Goal: Communication & Community: Answer question/provide support

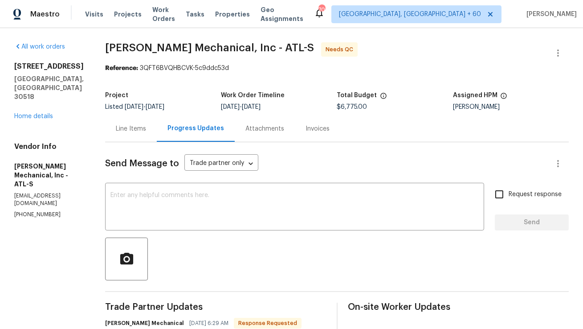
scroll to position [26, 0]
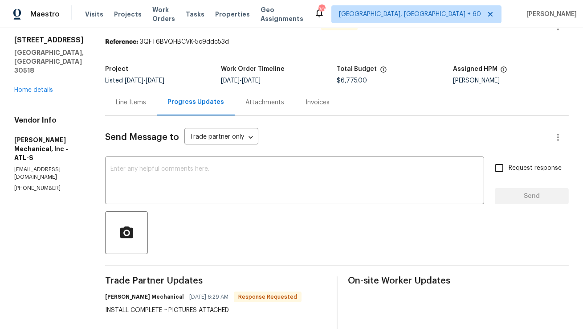
click at [146, 107] on div "Line Items" at bounding box center [131, 102] width 30 height 9
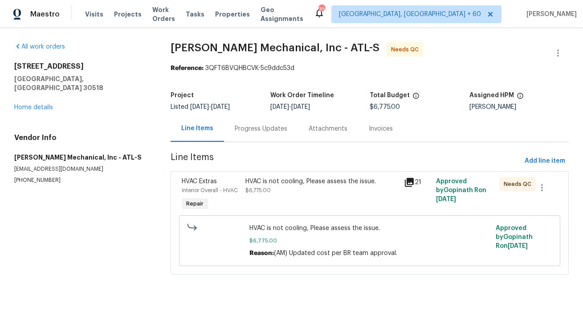
click at [276, 186] on div "HVAC is not cooling, Please assess the issue. $6,775.00" at bounding box center [322, 186] width 154 height 18
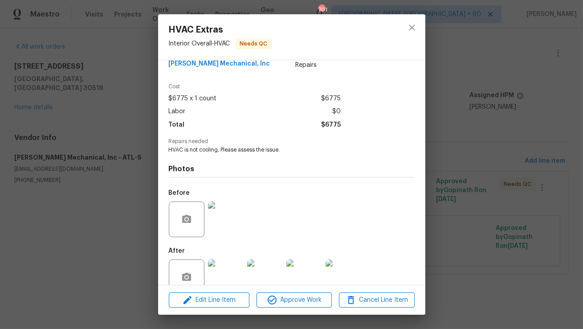
scroll to position [37, 0]
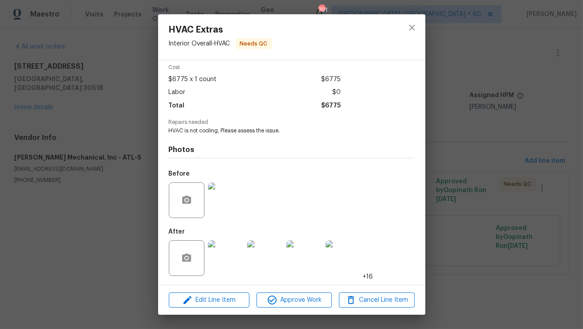
click at [235, 202] on img at bounding box center [226, 200] width 36 height 36
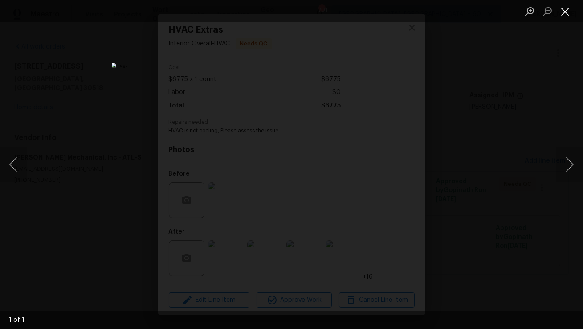
click at [570, 19] on button "Close lightbox" at bounding box center [565, 12] width 18 height 16
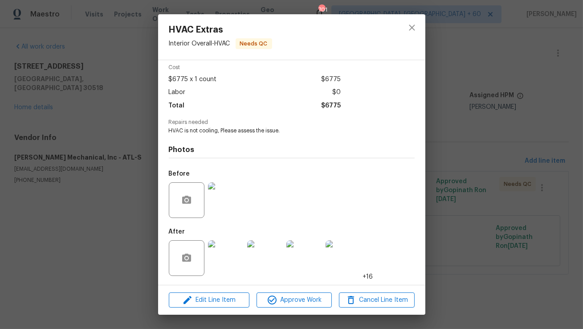
click at [234, 258] on img at bounding box center [226, 258] width 36 height 36
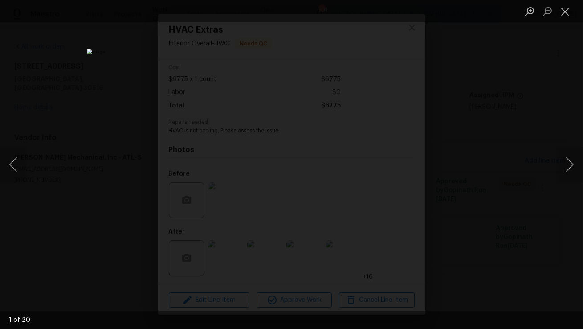
click at [366, 223] on img "Lightbox" at bounding box center [291, 164] width 409 height 231
click at [574, 167] on button "Next image" at bounding box center [569, 165] width 27 height 36
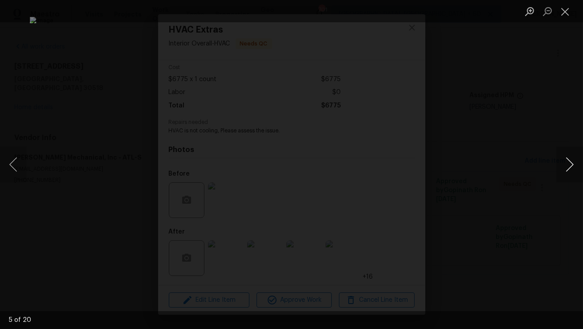
click at [574, 167] on button "Next image" at bounding box center [569, 165] width 27 height 36
click at [570, 164] on button "Next image" at bounding box center [569, 165] width 27 height 36
click at [571, 165] on button "Next image" at bounding box center [569, 165] width 27 height 36
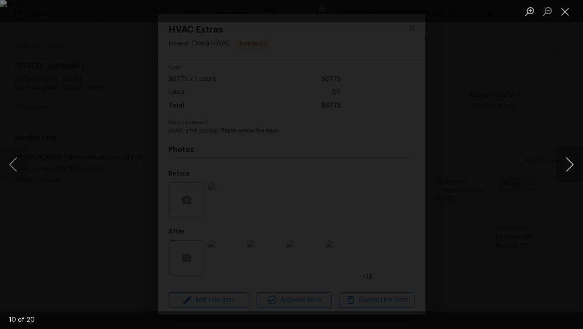
click at [571, 165] on button "Next image" at bounding box center [569, 165] width 27 height 36
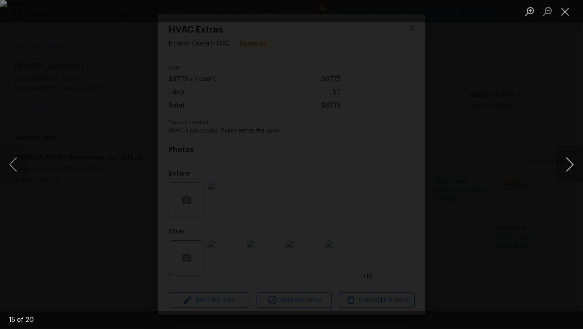
click at [571, 165] on button "Next image" at bounding box center [569, 165] width 27 height 36
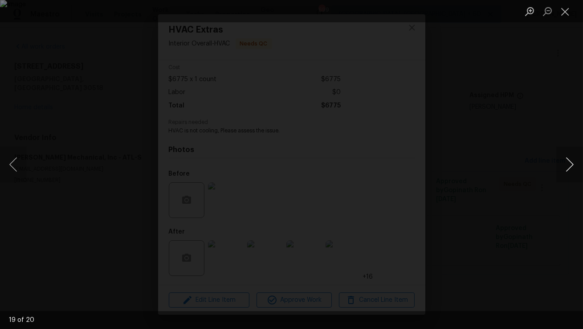
click at [569, 172] on button "Next image" at bounding box center [569, 165] width 27 height 36
click at [570, 15] on button "Close lightbox" at bounding box center [565, 12] width 18 height 16
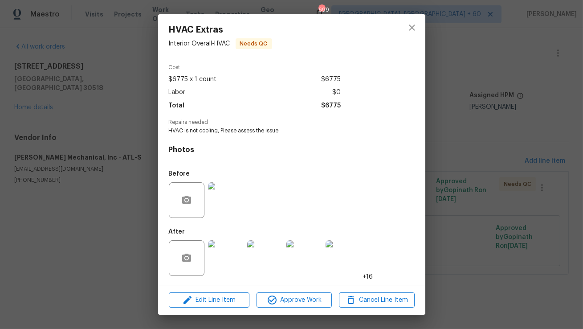
click at [225, 267] on img at bounding box center [226, 258] width 36 height 36
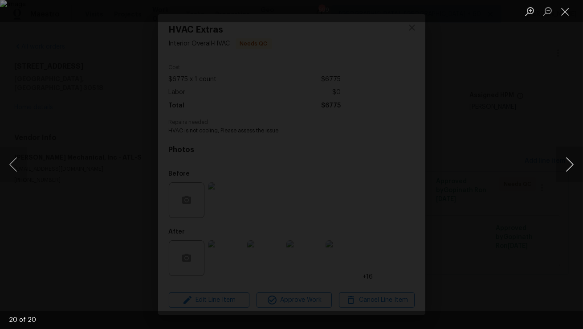
click at [573, 162] on button "Next image" at bounding box center [569, 165] width 27 height 36
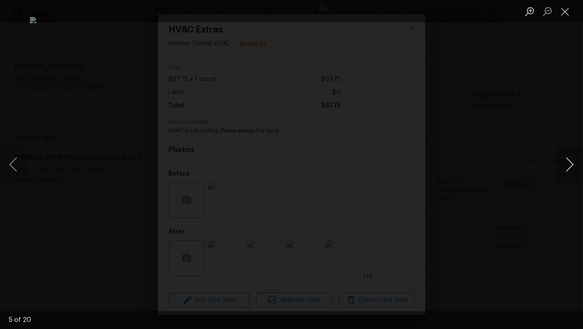
click at [573, 162] on button "Next image" at bounding box center [569, 165] width 27 height 36
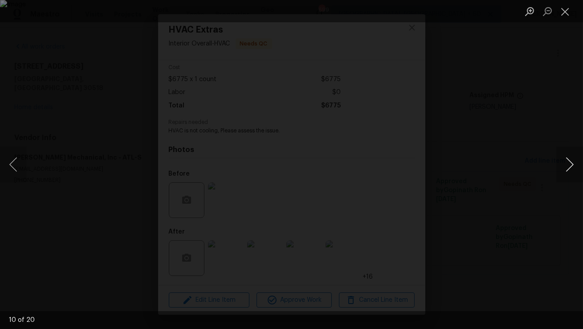
click at [573, 162] on button "Next image" at bounding box center [569, 165] width 27 height 36
click at [569, 9] on button "Close lightbox" at bounding box center [565, 12] width 18 height 16
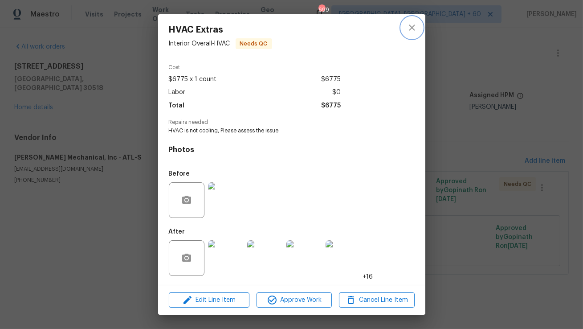
click at [411, 29] on icon "close" at bounding box center [412, 27] width 11 height 11
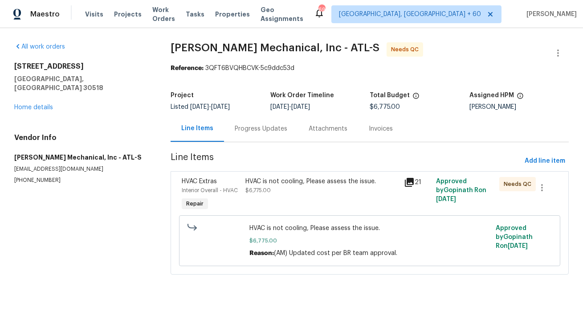
click at [254, 129] on div "Progress Updates" at bounding box center [261, 128] width 53 height 9
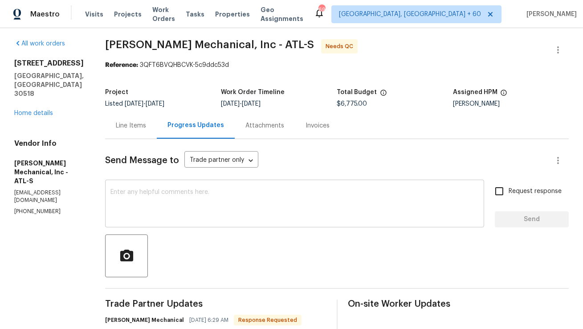
scroll to position [2, 0]
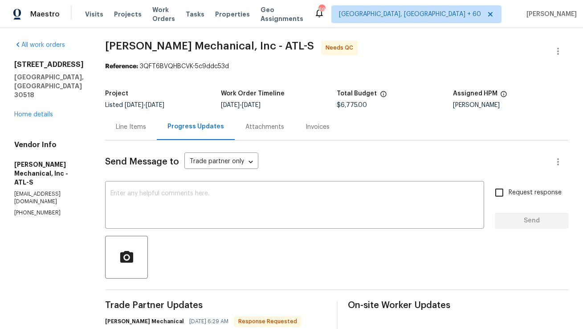
click at [146, 130] on div "Line Items" at bounding box center [131, 126] width 30 height 9
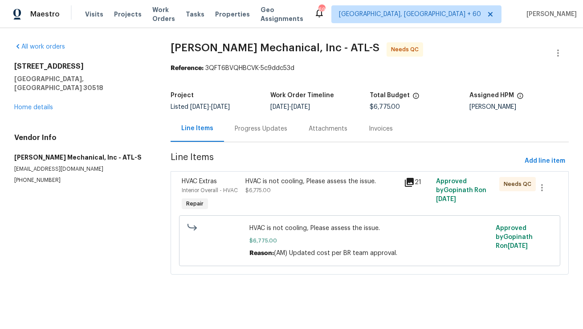
click at [257, 190] on span "$6,775.00" at bounding box center [257, 189] width 25 height 5
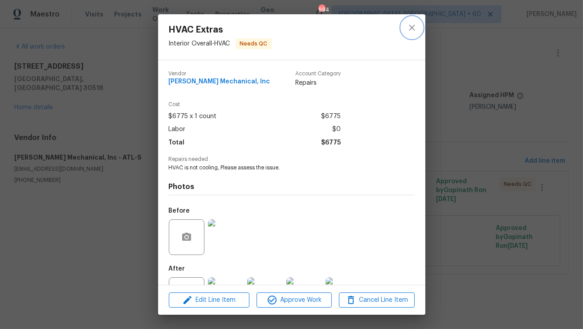
click at [407, 25] on icon "close" at bounding box center [412, 27] width 11 height 11
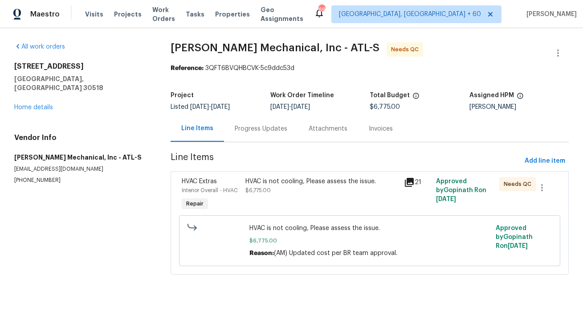
click at [260, 134] on div "Progress Updates" at bounding box center [261, 128] width 74 height 26
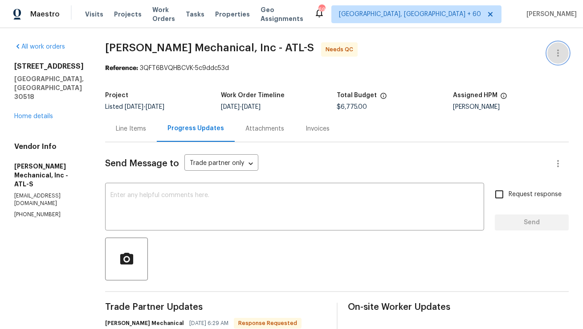
click at [563, 54] on icon "button" at bounding box center [558, 53] width 11 height 11
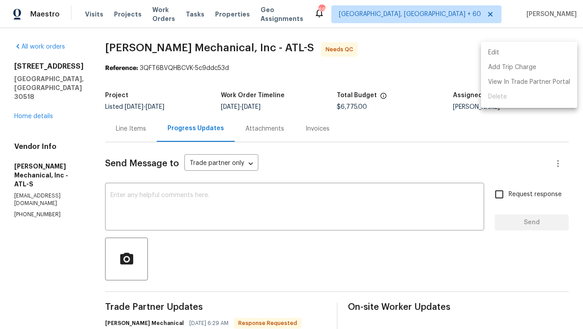
click at [545, 56] on li "Edit" at bounding box center [529, 52] width 96 height 15
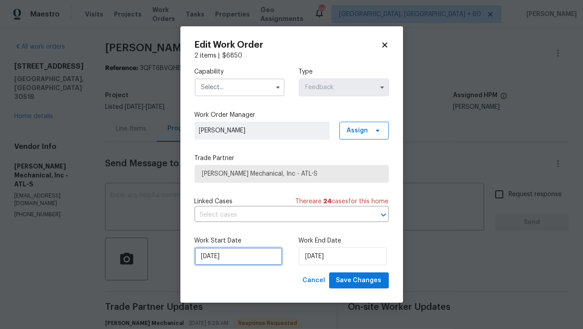
click at [241, 253] on input "31/07/2025" at bounding box center [239, 256] width 88 height 18
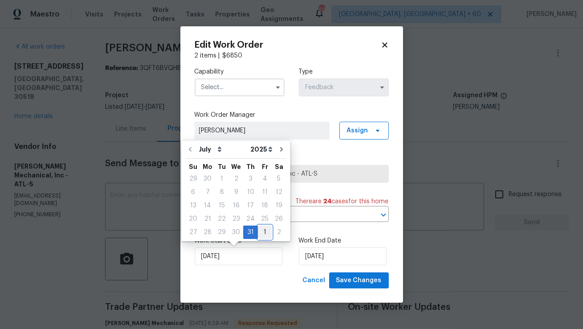
click at [260, 232] on div "1" at bounding box center [265, 232] width 14 height 12
type input "01/08/2025"
select select "7"
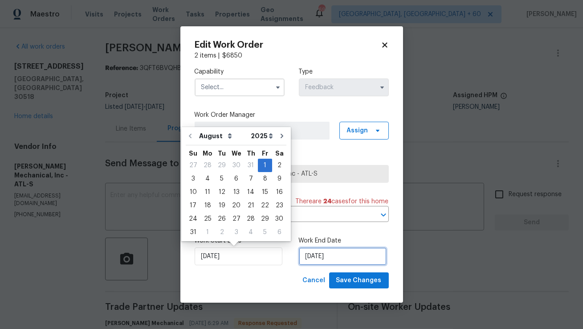
click at [313, 258] on input "04/08/2025" at bounding box center [343, 256] width 88 height 18
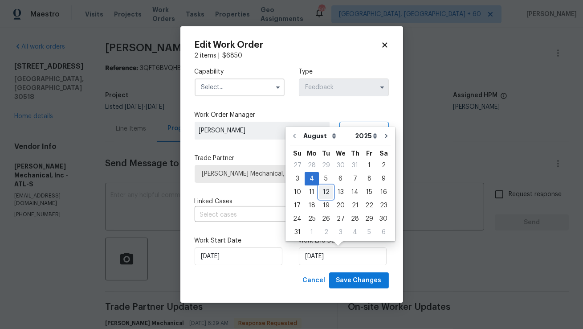
click at [320, 191] on div "12" at bounding box center [326, 192] width 14 height 12
type input "12/08/2025"
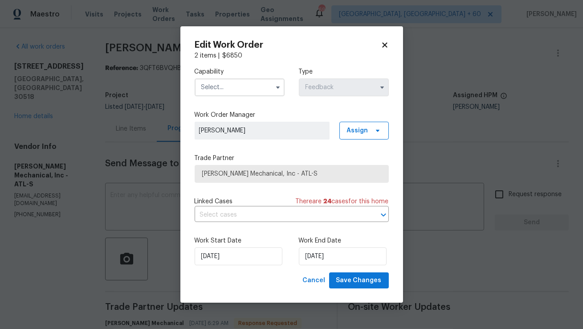
click at [282, 238] on label "Work Start Date" at bounding box center [240, 240] width 90 height 9
click at [259, 91] on input "text" at bounding box center [240, 87] width 90 height 18
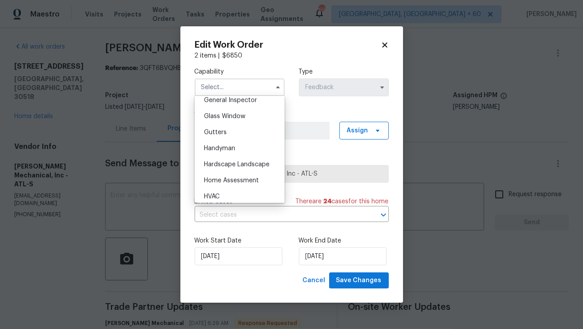
scroll to position [454, 0]
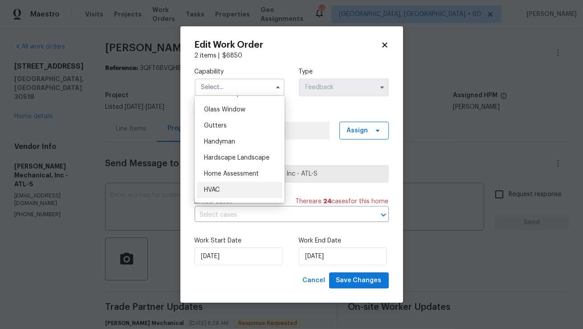
click at [226, 190] on div "HVAC" at bounding box center [239, 190] width 85 height 16
type input "HVAC"
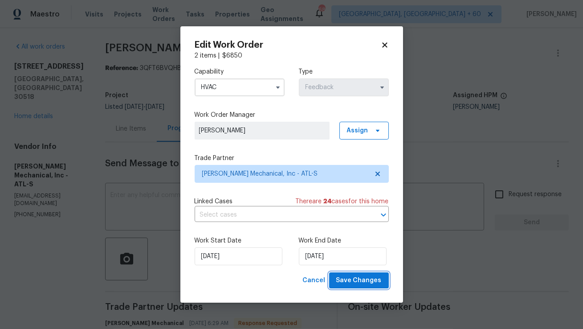
click at [350, 285] on span "Save Changes" at bounding box center [358, 280] width 45 height 11
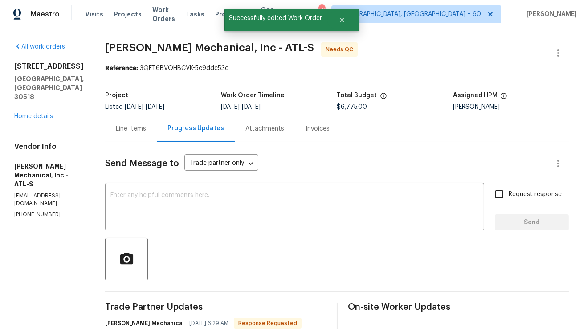
click at [153, 135] on div "Line Items" at bounding box center [131, 128] width 52 height 26
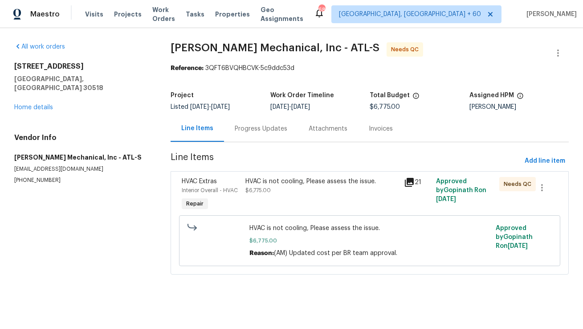
click at [313, 183] on div "HVAC is not cooling, Please assess the issue." at bounding box center [322, 181] width 154 height 9
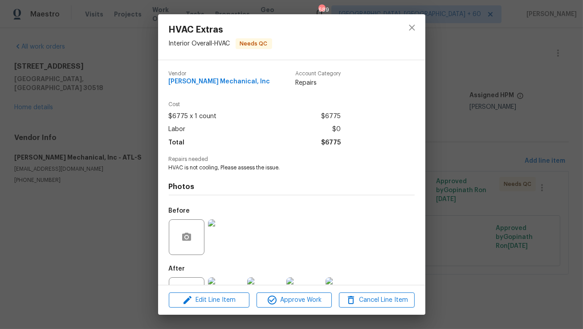
scroll to position [37, 0]
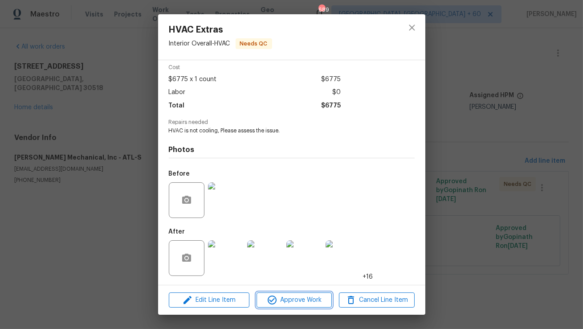
click at [288, 297] on span "Approve Work" at bounding box center [294, 299] width 70 height 11
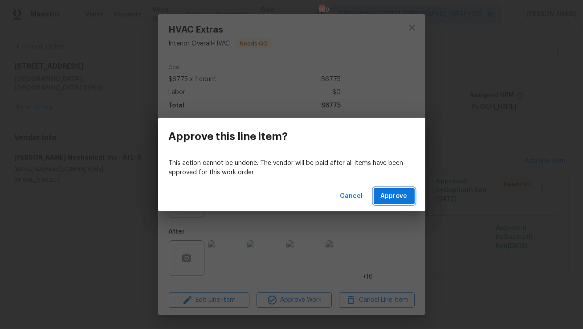
click at [402, 191] on span "Approve" at bounding box center [394, 196] width 27 height 11
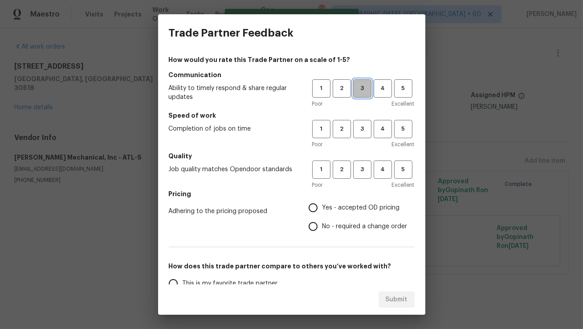
click at [362, 91] on span "3" at bounding box center [362, 88] width 16 height 10
click at [358, 130] on span "3" at bounding box center [362, 129] width 16 height 10
click at [355, 170] on span "3" at bounding box center [362, 169] width 16 height 10
click at [317, 228] on input "No - required a change order" at bounding box center [313, 226] width 19 height 19
radio input "true"
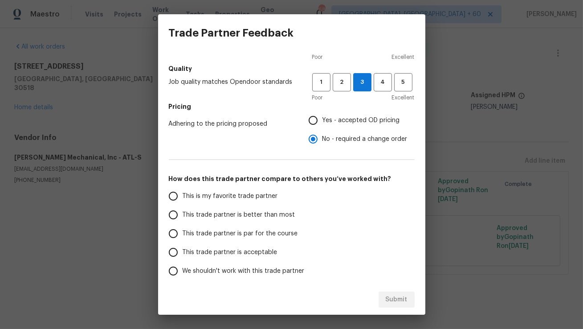
scroll to position [123, 0]
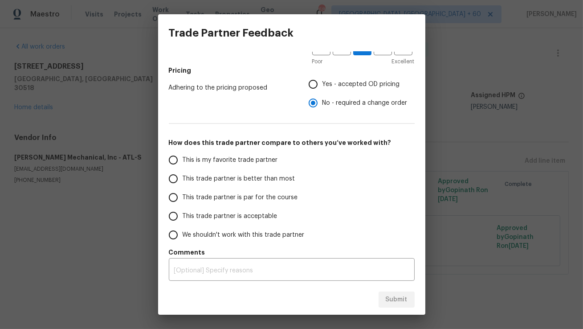
click at [169, 180] on input "This trade partner is better than most" at bounding box center [173, 178] width 19 height 19
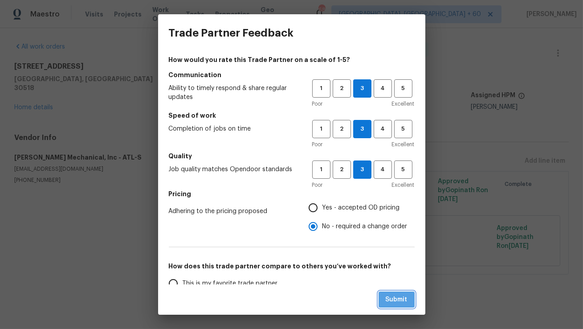
click at [404, 298] on span "Submit" at bounding box center [397, 299] width 22 height 11
radio input "true"
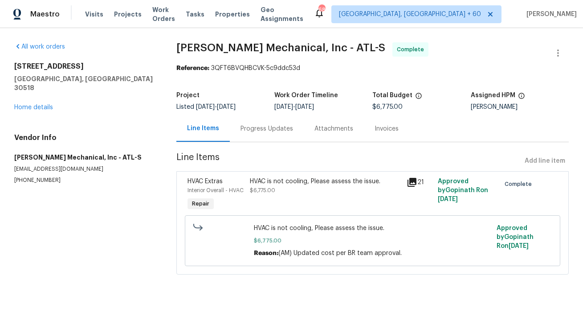
click at [267, 128] on div "Progress Updates" at bounding box center [266, 128] width 53 height 9
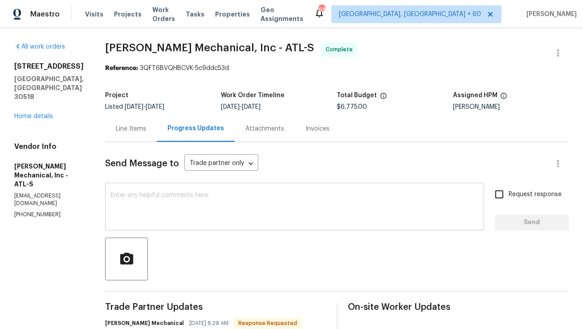
click at [245, 208] on textarea at bounding box center [294, 207] width 368 height 31
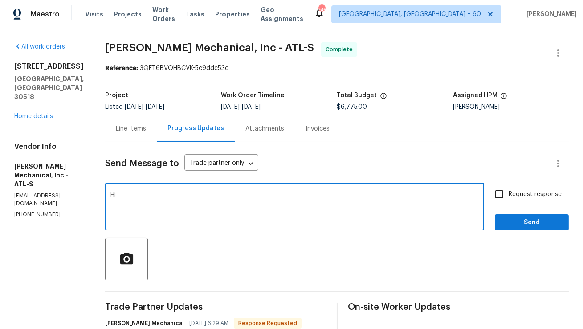
type textarea "H"
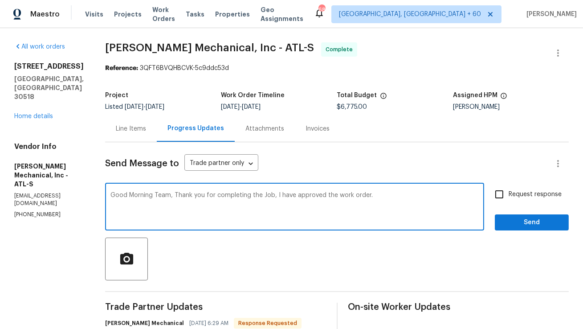
click at [288, 196] on textarea "Good Morning Team, Thank you for completing the Job, I have approved the work o…" at bounding box center [294, 207] width 368 height 31
type textarea "Good Morning Team, Thank you for completing the Job. I have approved the work o…"
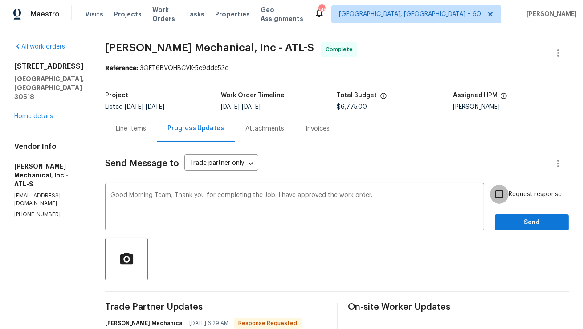
click at [506, 193] on input "Request response" at bounding box center [499, 194] width 19 height 19
checkbox input "false"
click at [511, 221] on span "Send" at bounding box center [532, 222] width 60 height 11
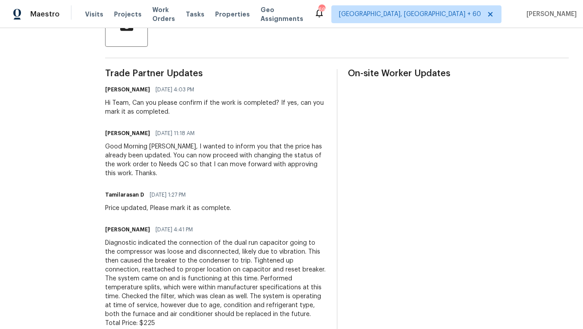
scroll to position [240, 0]
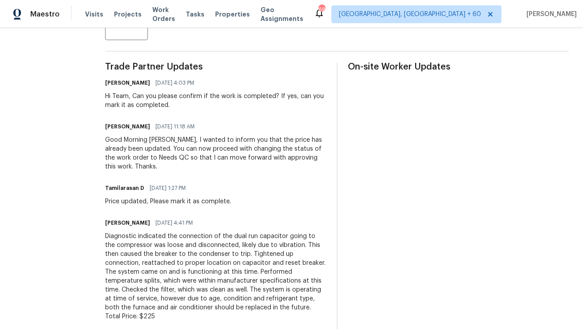
drag, startPoint x: 123, startPoint y: 219, endPoint x: 159, endPoint y: 219, distance: 35.2
click at [159, 219] on div "Matt Bailey 08/06/2025 4:41 PM" at bounding box center [215, 222] width 221 height 12
drag, startPoint x: 108, startPoint y: 192, endPoint x: 147, endPoint y: 192, distance: 38.7
click at [147, 197] on div "Price updated, Please mark it as complete." at bounding box center [168, 201] width 126 height 9
click at [133, 197] on div "Price updated, Please mark it as complete." at bounding box center [168, 201] width 126 height 9
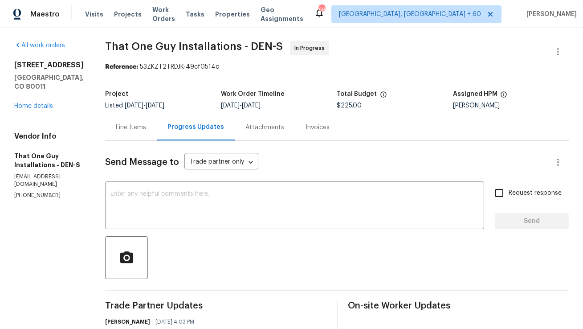
scroll to position [0, 0]
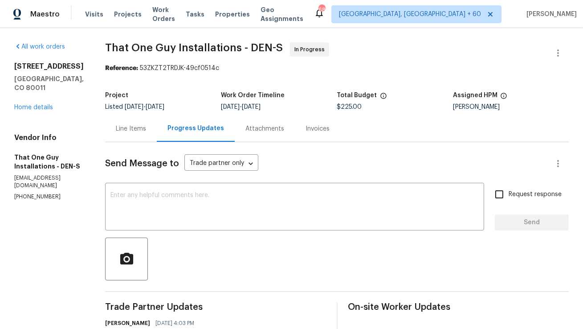
click at [120, 128] on div "Line Items" at bounding box center [131, 128] width 30 height 9
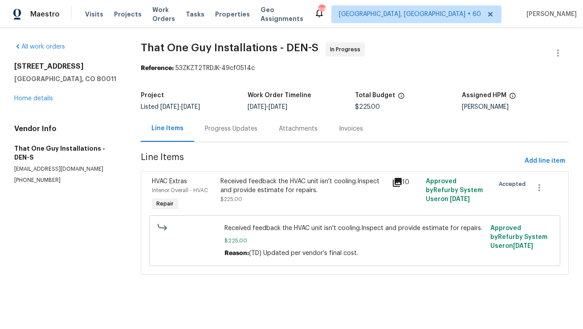
click at [240, 131] on div "Progress Updates" at bounding box center [231, 128] width 53 height 9
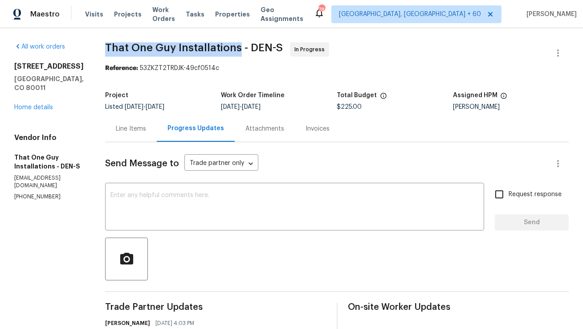
copy span "That One Guy Installations"
drag, startPoint x: 87, startPoint y: 48, endPoint x: 221, endPoint y: 46, distance: 134.5
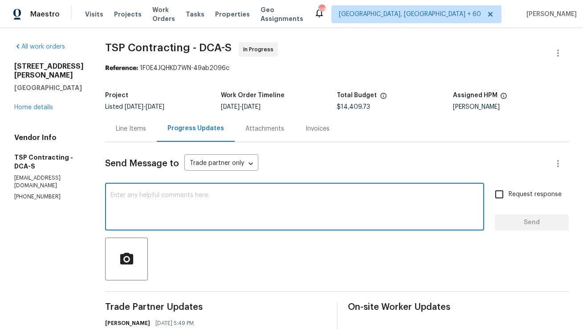
click at [224, 211] on textarea at bounding box center [294, 207] width 368 height 31
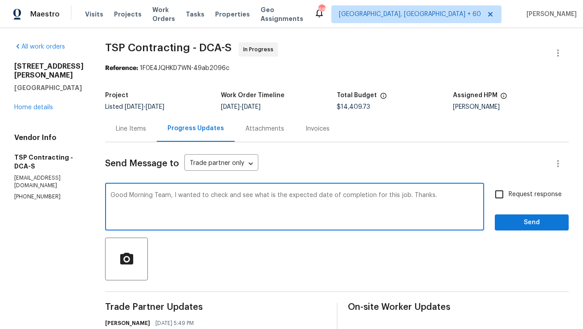
paste textarea "I wanted to check in and see if there is an expected date of completion for thi…"
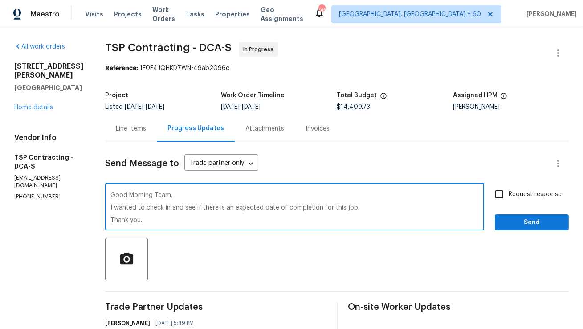
type textarea "Good Morning Team, I wanted to check in and see if there is an expected date of…"
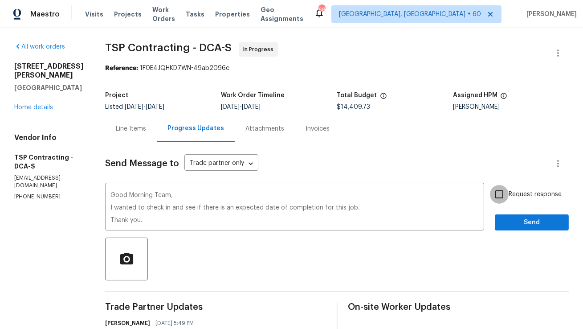
click at [494, 192] on input "Request response" at bounding box center [499, 194] width 19 height 19
checkbox input "true"
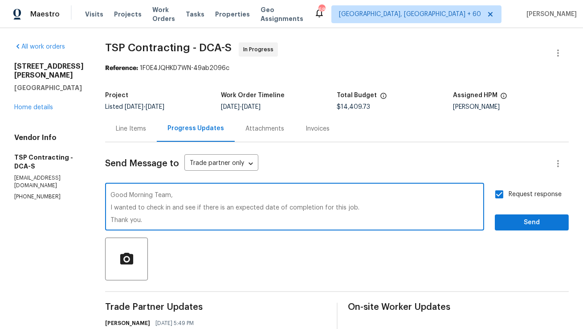
drag, startPoint x: 147, startPoint y: 217, endPoint x: 76, endPoint y: 228, distance: 71.7
type textarea "Good Morning Team, I wanted to check in and see if there is an expected date of…"
click at [516, 225] on span "Send" at bounding box center [532, 222] width 60 height 11
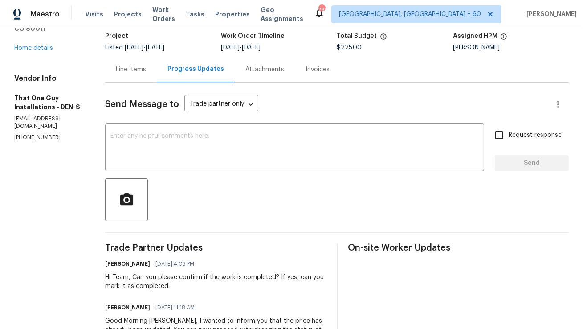
scroll to position [61, 0]
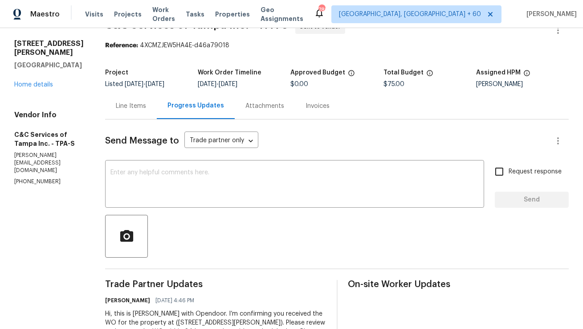
scroll to position [27, 0]
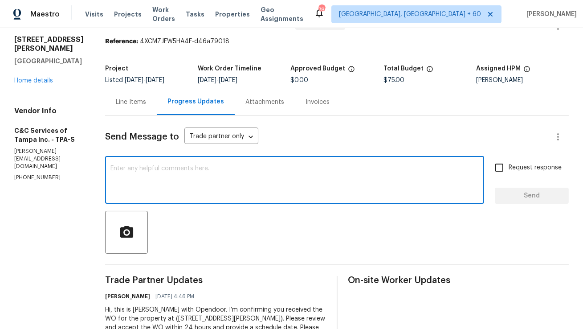
click at [172, 183] on textarea at bounding box center [294, 180] width 368 height 31
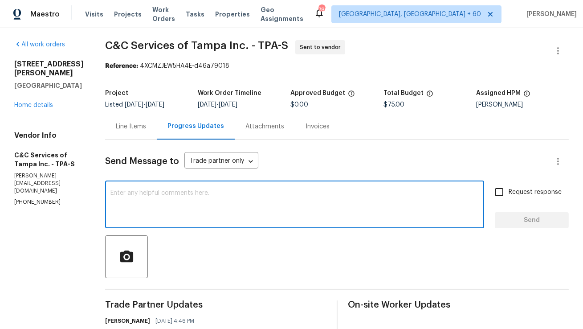
scroll to position [0, 0]
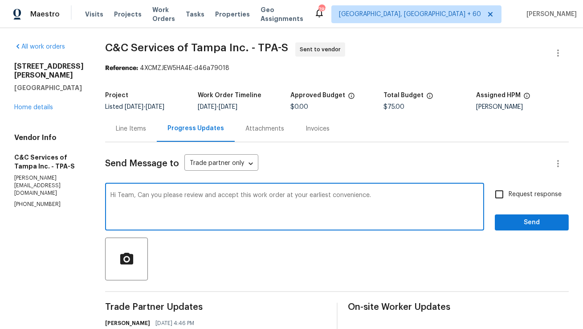
click at [183, 203] on textarea "Hi Team, Can you please review and accept this work order at your earliest conv…" at bounding box center [294, 207] width 368 height 31
type textarea "Hi Team, Can you please review and accept this work order at your earliest conv…"
click at [503, 196] on input "Request response" at bounding box center [499, 194] width 19 height 19
checkbox input "true"
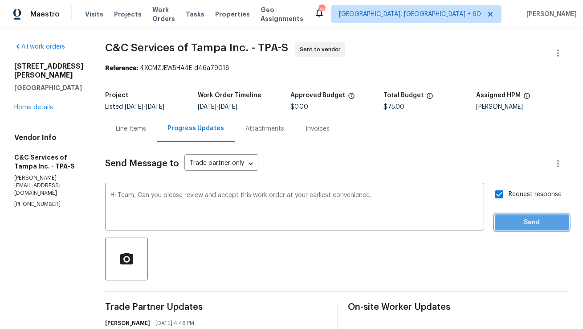
click at [515, 221] on span "Send" at bounding box center [532, 222] width 60 height 11
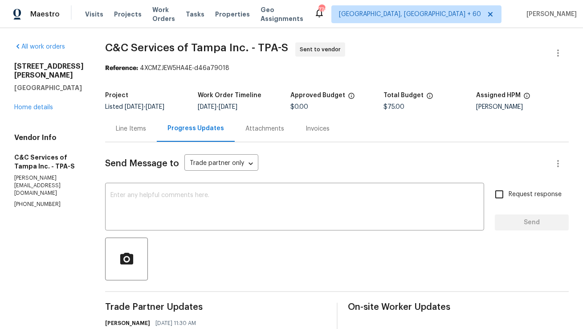
click at [32, 174] on p "courtney@ccservicesoftampa.com" at bounding box center [48, 185] width 69 height 23
click at [34, 200] on p "(813) 759-8756" at bounding box center [48, 204] width 69 height 8
copy p "(813) 759-8756"
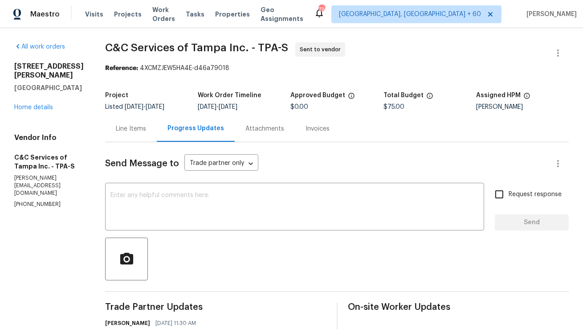
click at [46, 174] on p "courtney@ccservicesoftampa.com" at bounding box center [48, 185] width 69 height 23
click at [48, 174] on p "courtney@ccservicesoftampa.com" at bounding box center [48, 185] width 69 height 23
copy p "courtney@ccservicesoftampa.com"
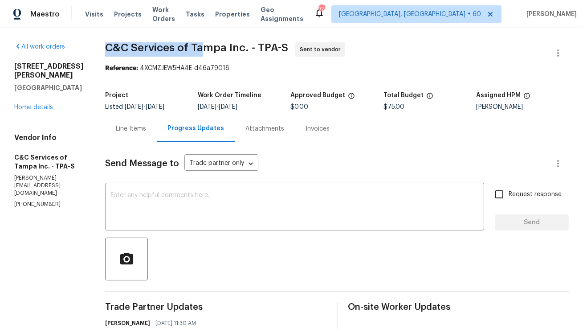
drag, startPoint x: 122, startPoint y: 45, endPoint x: 220, endPoint y: 48, distance: 97.6
click at [220, 48] on div "All work orders 1215 Merlyn St Lakeland, FL 33813 Home details Vendor Info C&C …" at bounding box center [291, 241] width 583 height 426
click at [195, 73] on div "Reference: 4XCMZJEW5HA4E-d46a79018" at bounding box center [337, 68] width 464 height 9
drag, startPoint x: 122, startPoint y: 46, endPoint x: 264, endPoint y: 47, distance: 142.0
click at [264, 47] on div "All work orders 1215 Merlyn St Lakeland, FL 33813 Home details Vendor Info C&C …" at bounding box center [291, 241] width 583 height 426
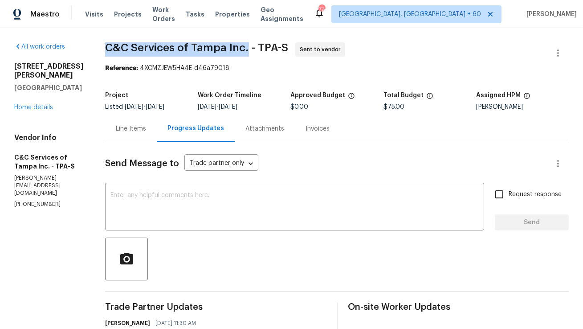
copy span "C&C Services of Tampa Inc."
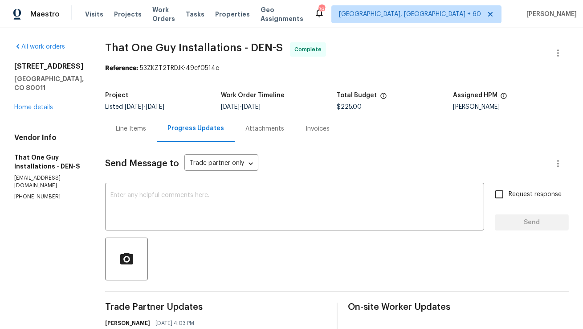
click at [116, 131] on div "Line Items" at bounding box center [131, 128] width 30 height 9
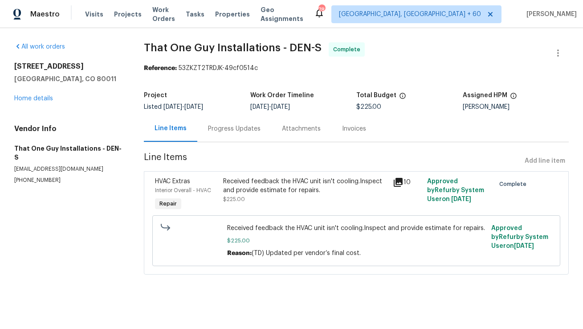
click at [223, 130] on div "Progress Updates" at bounding box center [234, 128] width 53 height 9
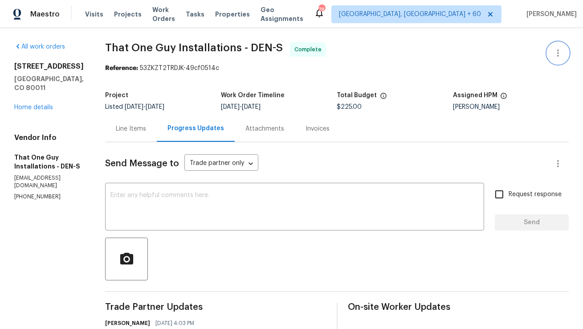
click at [553, 52] on icon "button" at bounding box center [558, 53] width 11 height 11
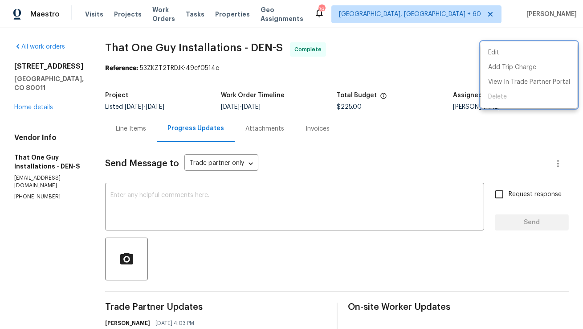
click at [378, 161] on div at bounding box center [291, 164] width 583 height 329
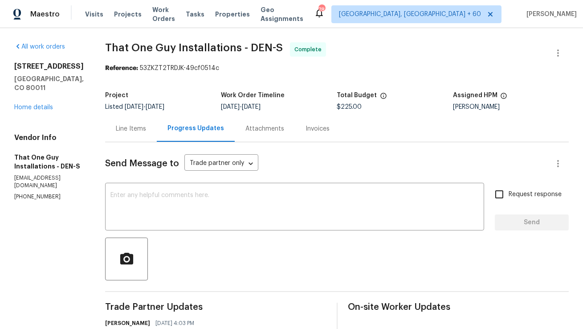
click at [109, 141] on div "Line Items" at bounding box center [131, 128] width 52 height 26
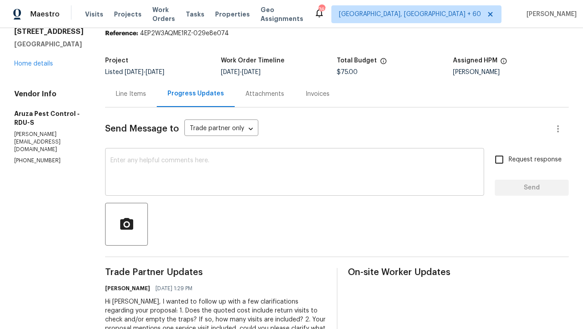
scroll to position [45, 0]
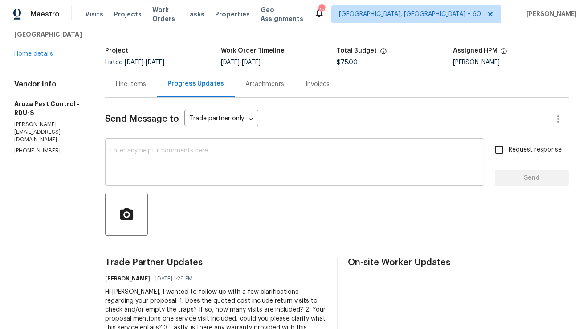
click at [313, 167] on textarea at bounding box center [294, 162] width 368 height 31
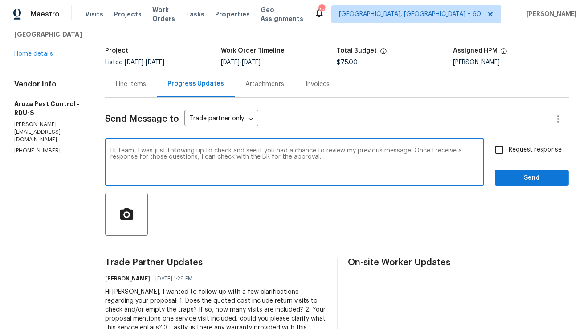
type textarea "Hi Team, I was just following up to check and see if you had a chance to review…"
click at [505, 152] on input "Request response" at bounding box center [499, 149] width 19 height 19
checkbox input "true"
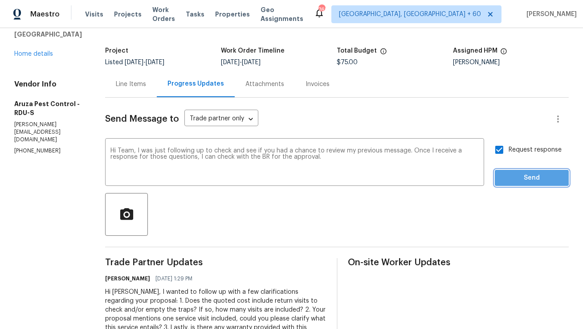
click at [519, 176] on span "Send" at bounding box center [532, 177] width 60 height 11
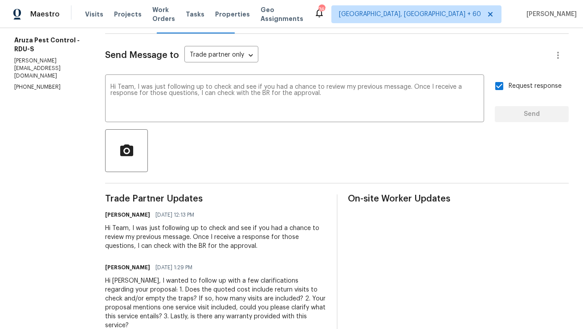
scroll to position [0, 0]
